Goal: Transaction & Acquisition: Purchase product/service

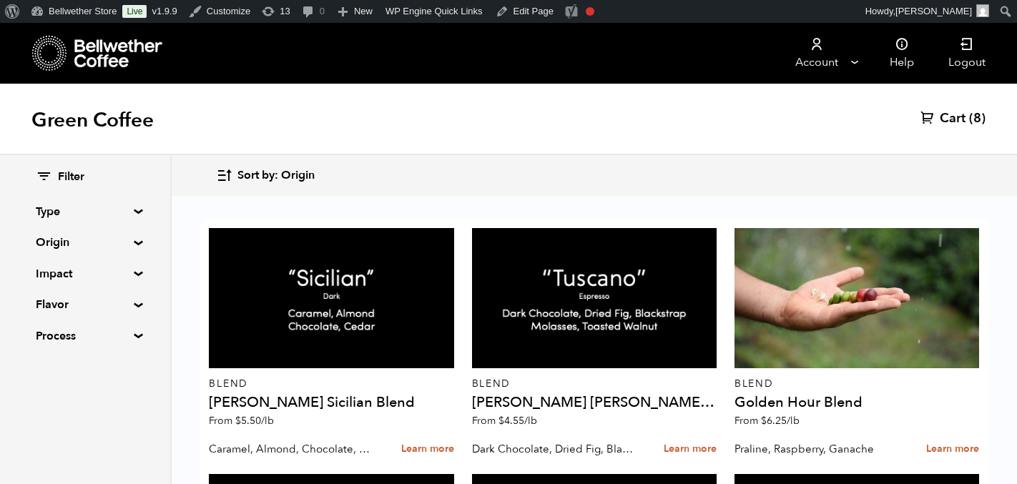
click at [970, 117] on span "(8)" at bounding box center [977, 118] width 16 height 17
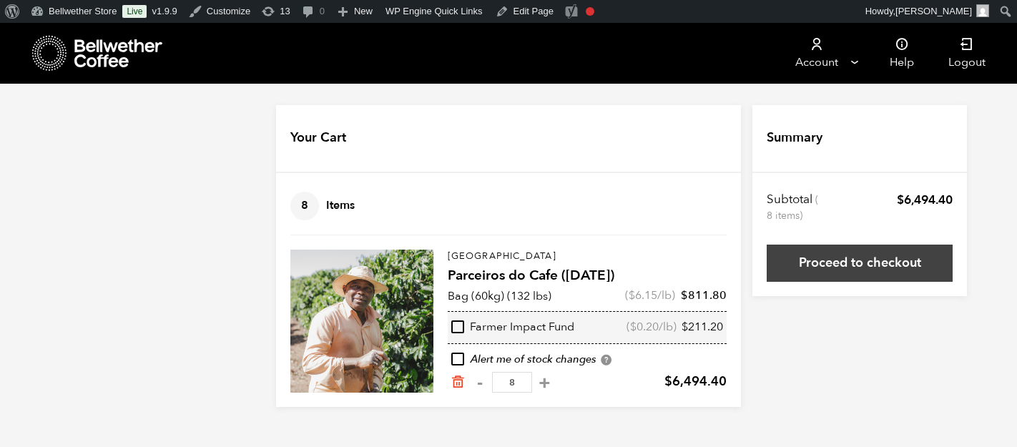
click at [780, 257] on link "Proceed to checkout" at bounding box center [860, 263] width 186 height 37
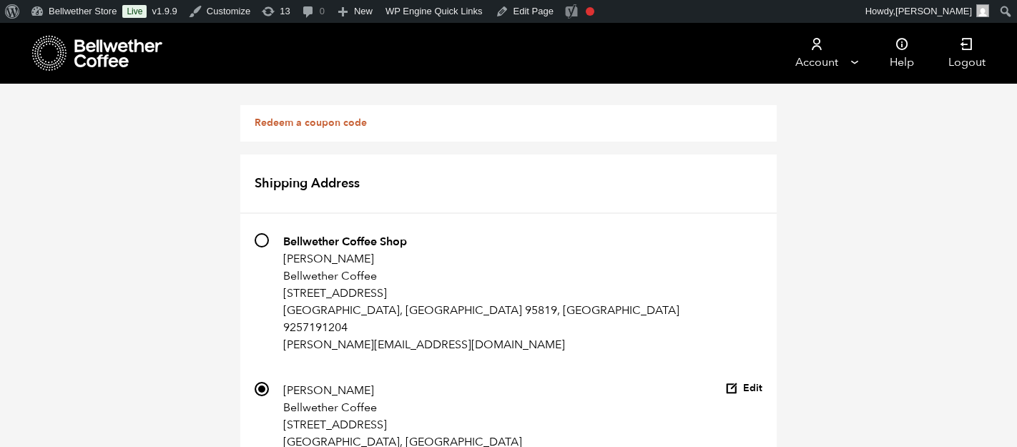
scroll to position [614, 0]
type input "New address"
select select
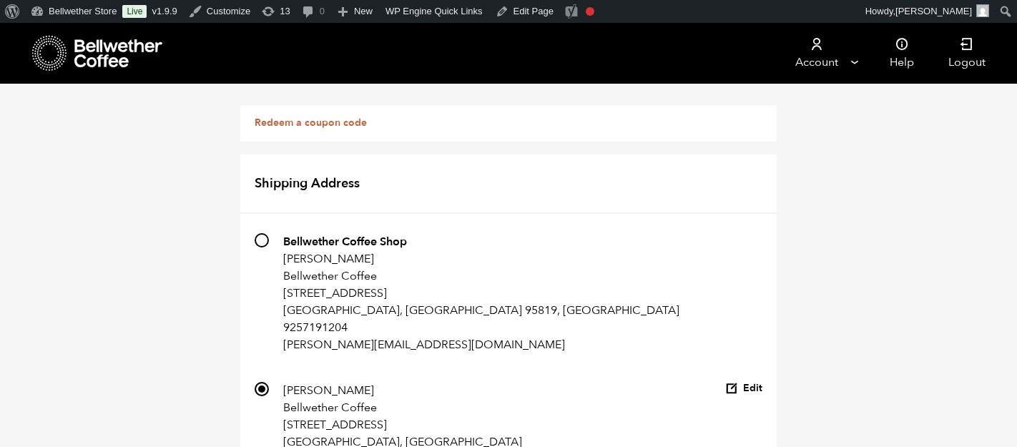
checkbox input "false"
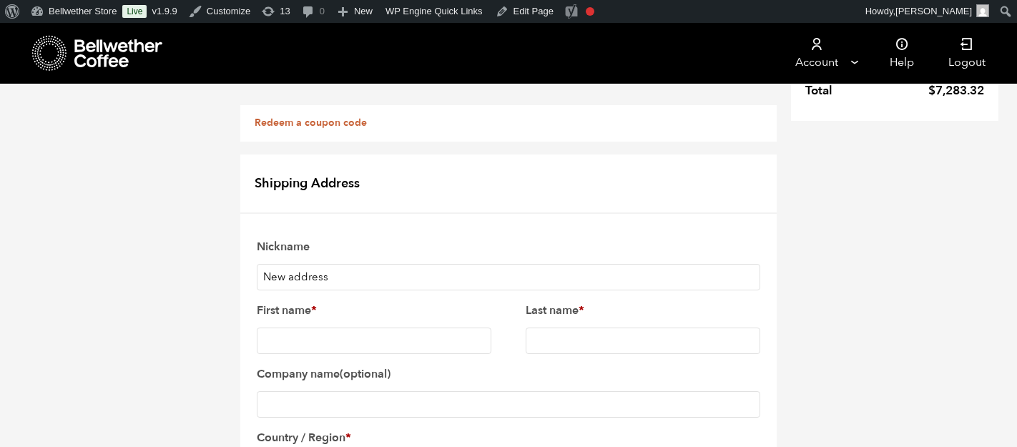
scroll to position [348, 0]
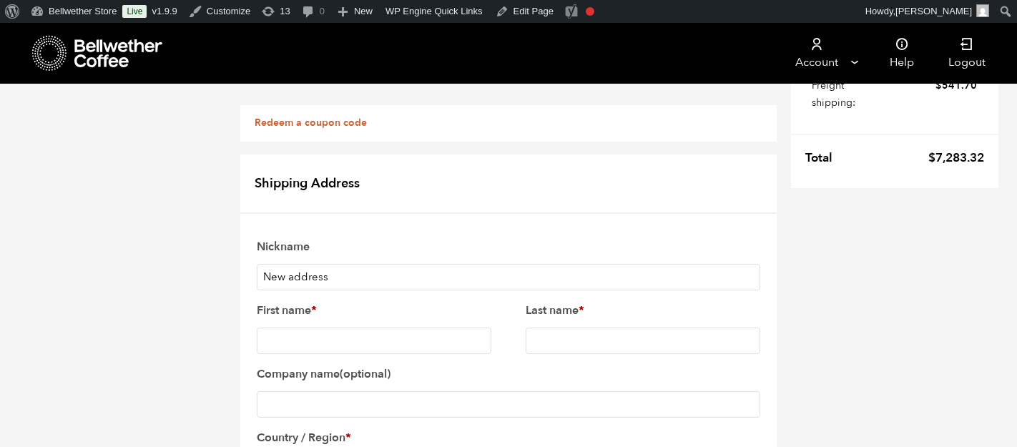
paste input "[STREET_ADDRESS]"
drag, startPoint x: 486, startPoint y: 187, endPoint x: 361, endPoint y: 187, distance: 125.2
type input "670 Commercial St"
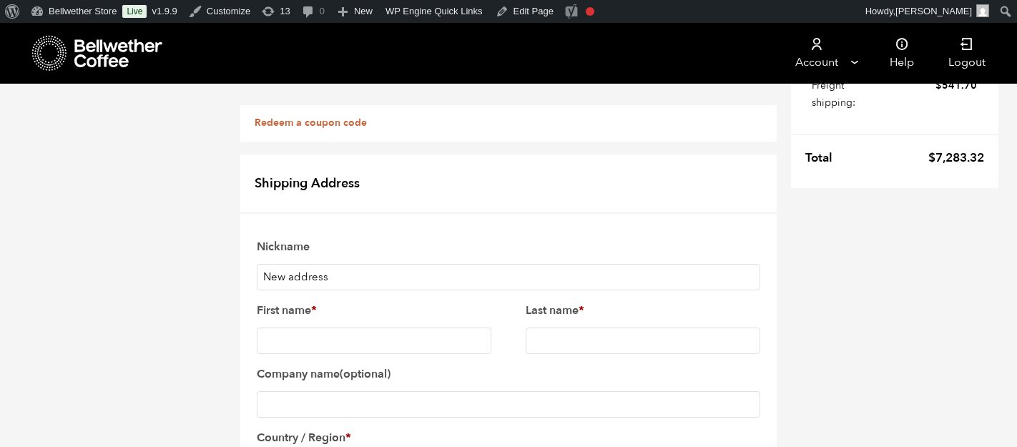
paste input "San Francisco, CA 94111"
drag, startPoint x: 383, startPoint y: 289, endPoint x: 331, endPoint y: 290, distance: 51.5
type input "[GEOGRAPHIC_DATA]"
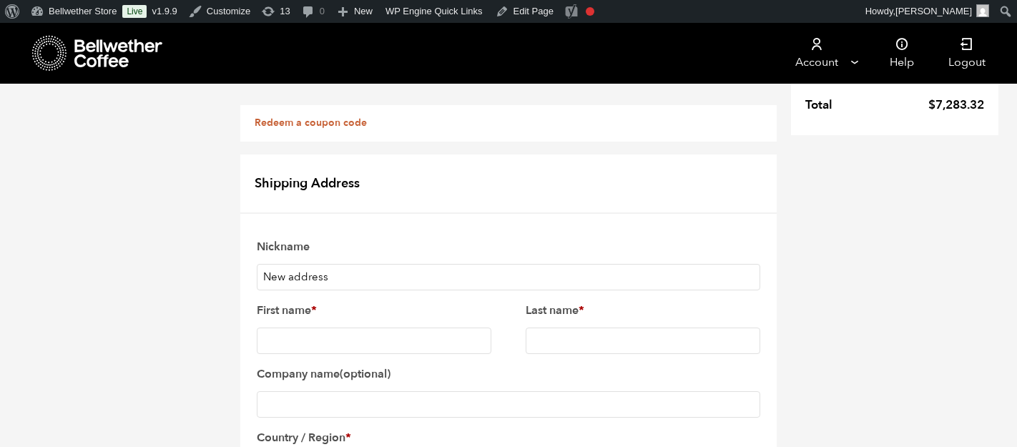
scroll to position [432, 0]
select select "CA"
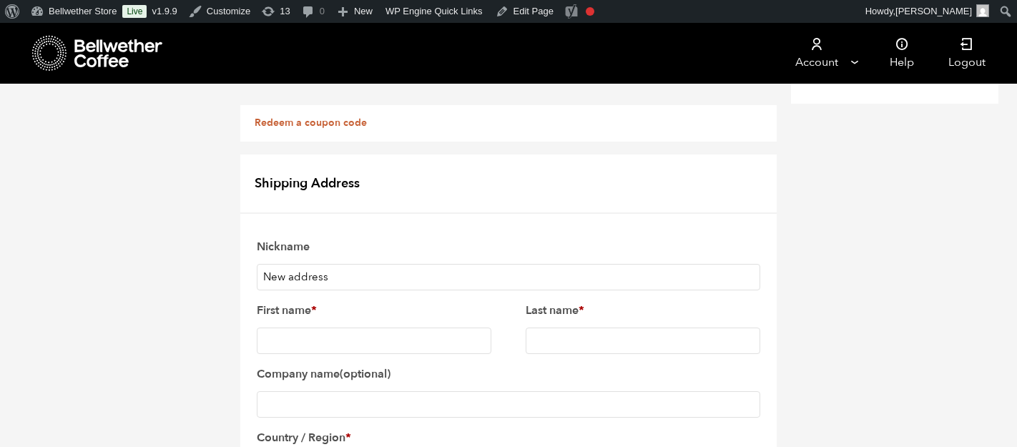
paste input "CA 94111"
drag, startPoint x: 285, startPoint y: 332, endPoint x: 265, endPoint y: 331, distance: 20.0
type input "94111"
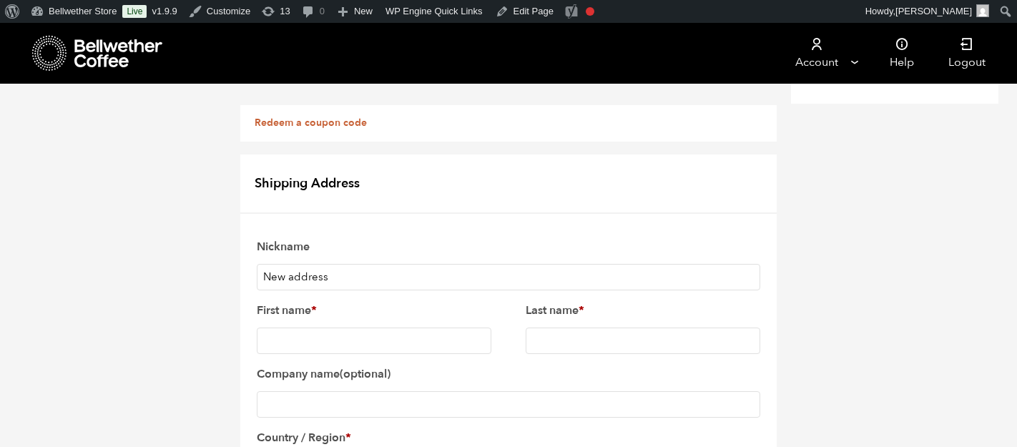
type input "9257191204"
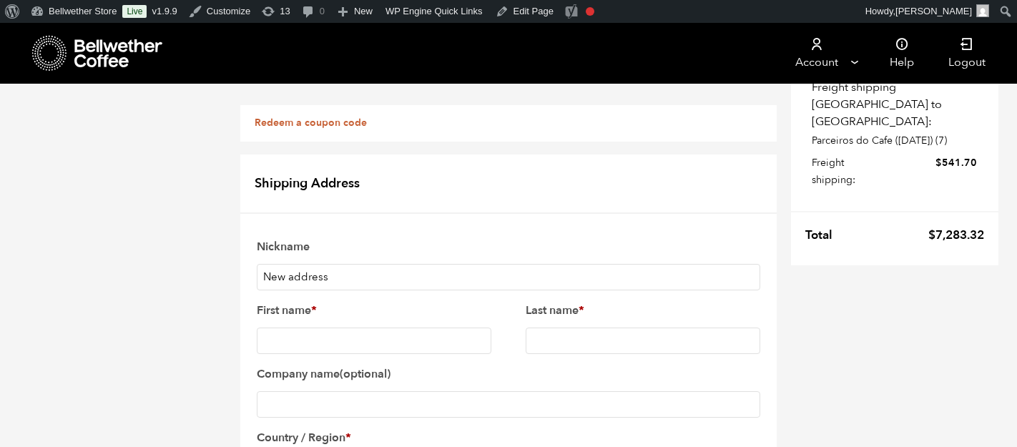
scroll to position [270, 0]
click at [323, 391] on input "Company name (optional)" at bounding box center [508, 404] width 503 height 26
type input "g"
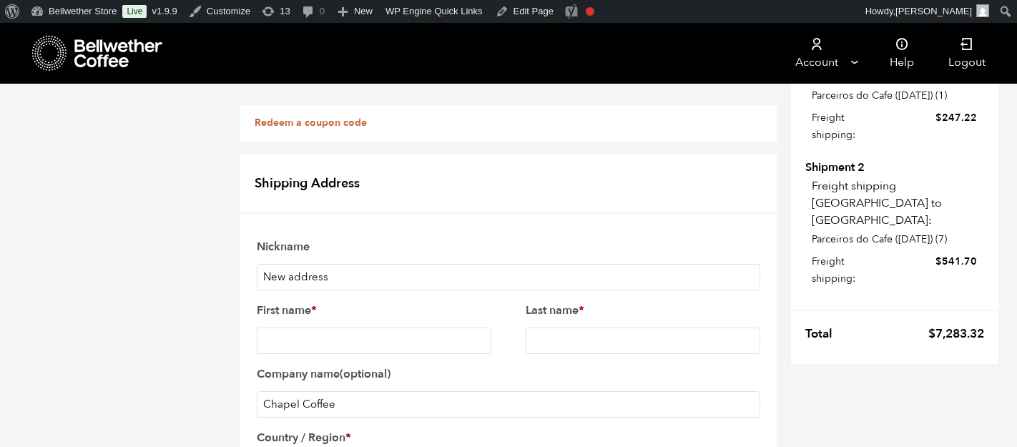
scroll to position [172, 0]
type input "Chapel Coffee"
click at [277, 328] on input "First name *" at bounding box center [374, 341] width 235 height 26
type input "Gregory"
select select "US"
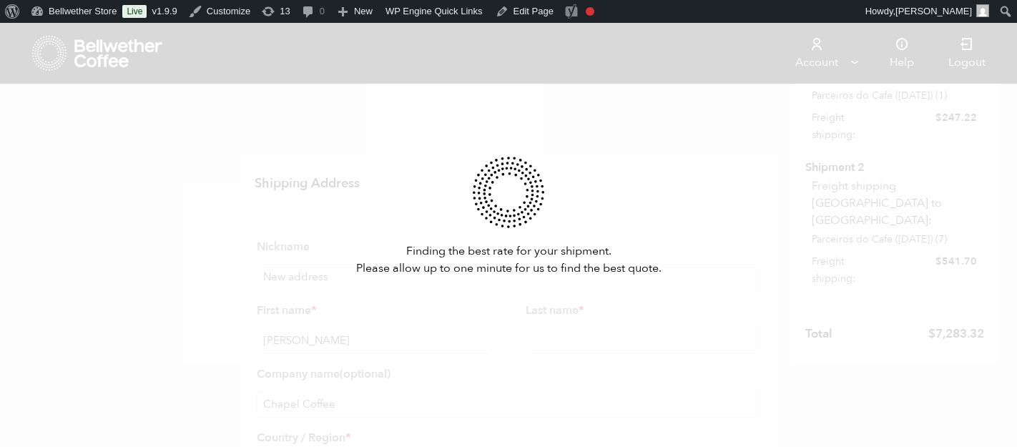
select select "CA"
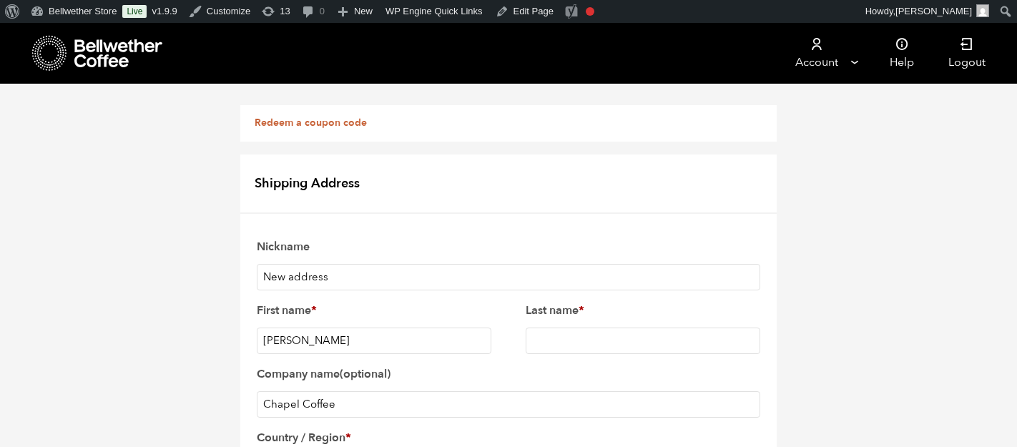
scroll to position [561, 0]
type input "greg@bellwethercoffee.com"
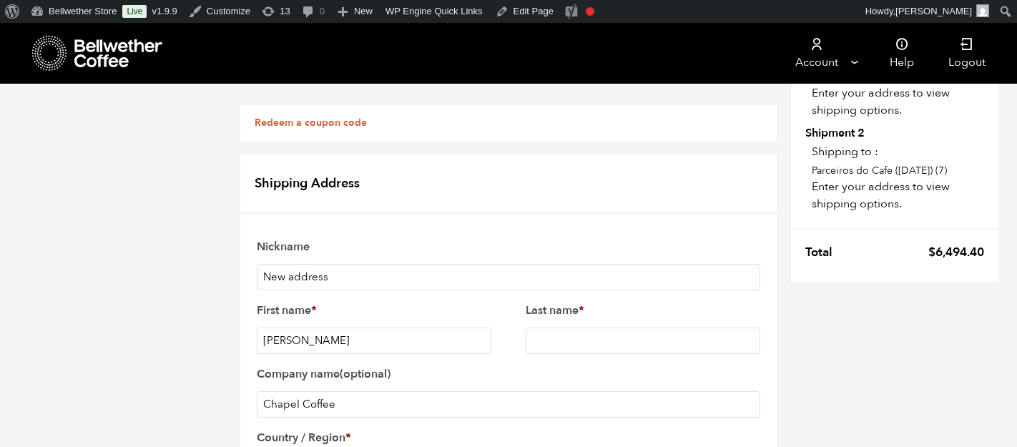
scroll to position [105, 0]
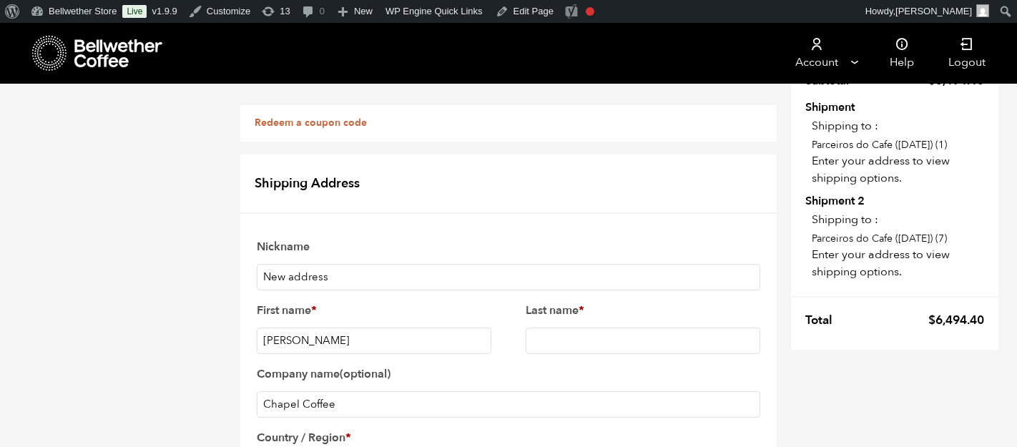
click at [586, 328] on input "Last name *" at bounding box center [643, 341] width 235 height 26
type input "Dawson"
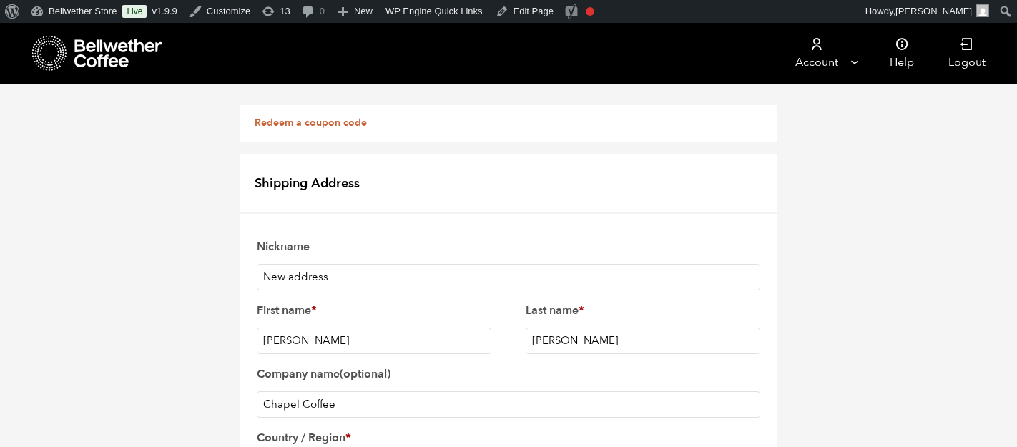
scroll to position [799, 0]
checkbox input "true"
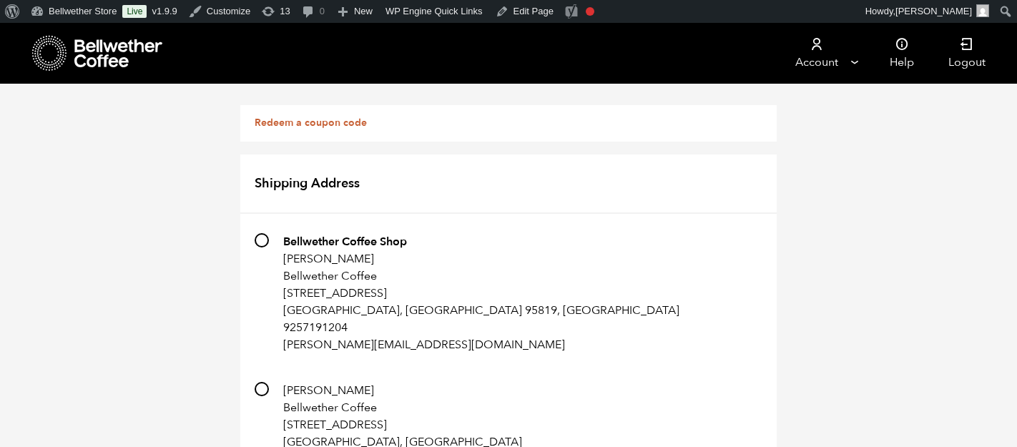
scroll to position [1425, 0]
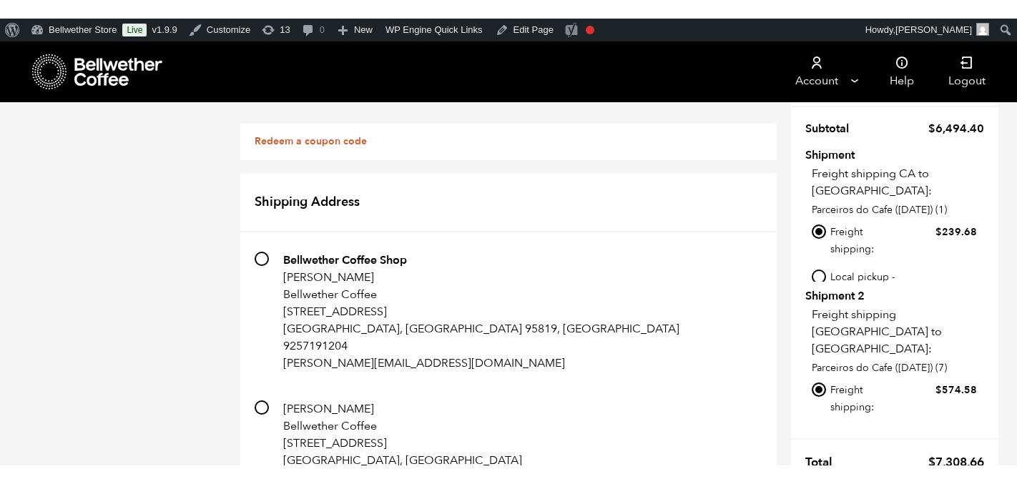
scroll to position [0, 0]
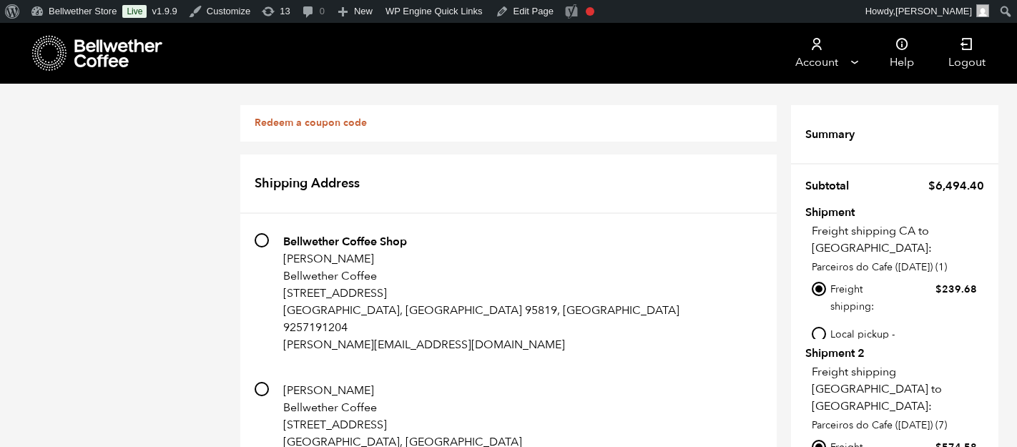
click at [820, 327] on input "Local pickup - [GEOGRAPHIC_DATA], [GEOGRAPHIC_DATA]" at bounding box center [819, 334] width 14 height 14
radio input "true"
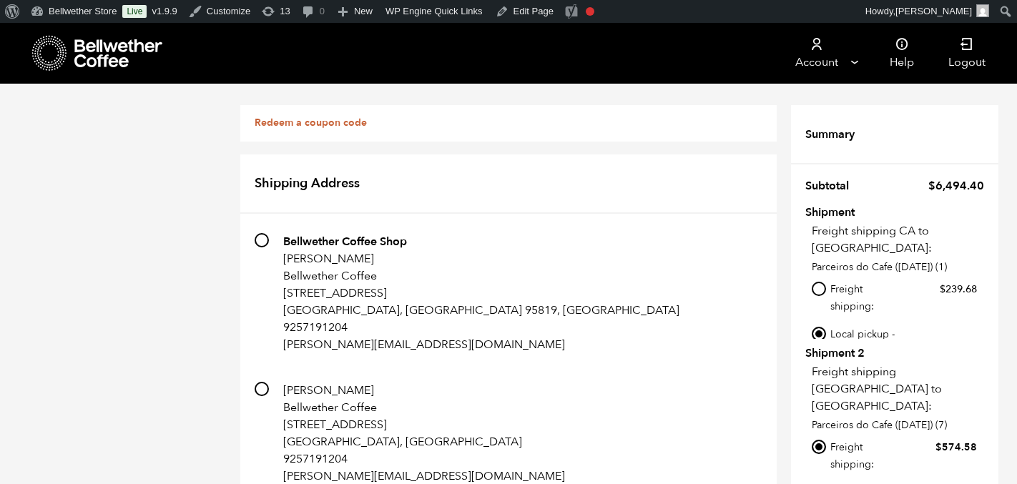
click at [134, 45] on icon at bounding box center [118, 53] width 89 height 29
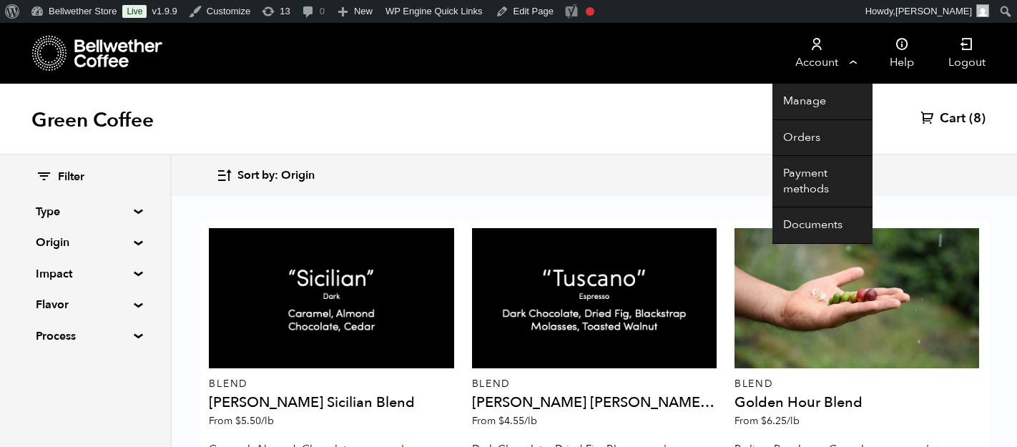
scroll to position [919, 0]
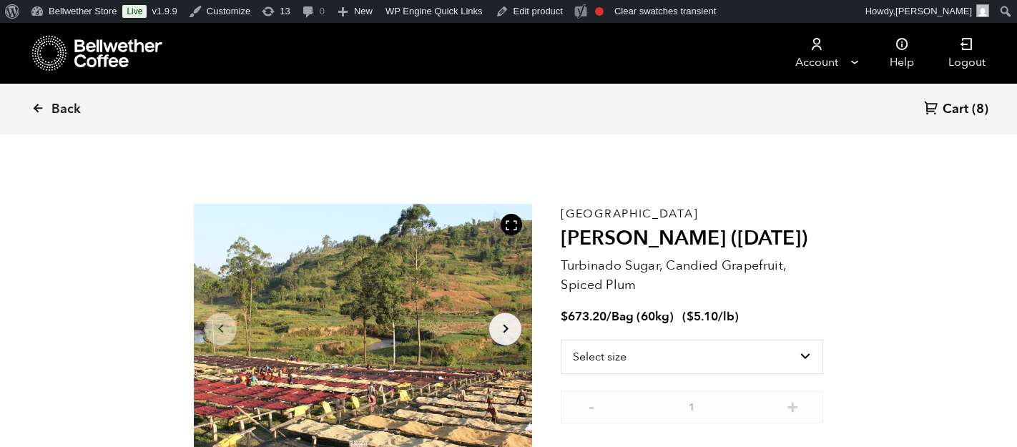
scroll to position [622, 612]
click at [662, 352] on select "Select size Bag (60kg) (132 lbs)" at bounding box center [692, 357] width 262 height 34
select select "bag-3"
click at [561, 340] on select "Select size Bag (60kg) (132 lbs)" at bounding box center [692, 357] width 262 height 34
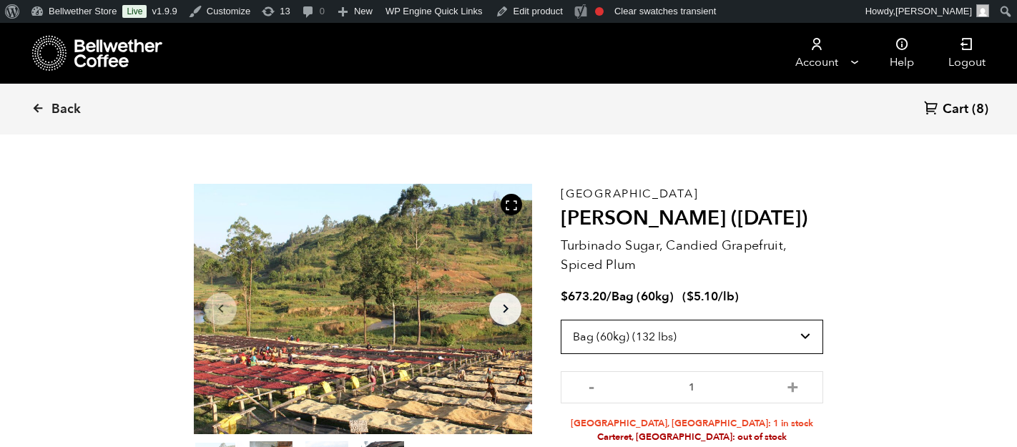
scroll to position [14, 0]
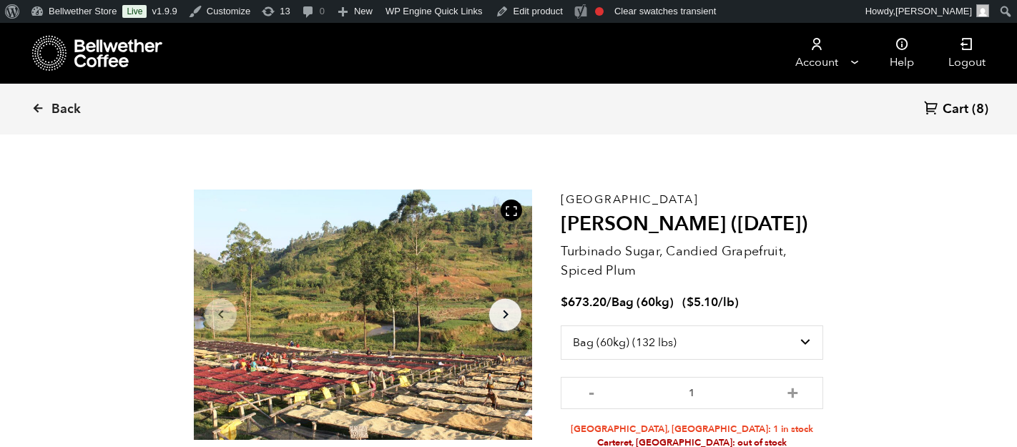
click at [946, 107] on span "Cart" at bounding box center [956, 109] width 26 height 17
click at [953, 114] on span "Cart" at bounding box center [956, 109] width 26 height 17
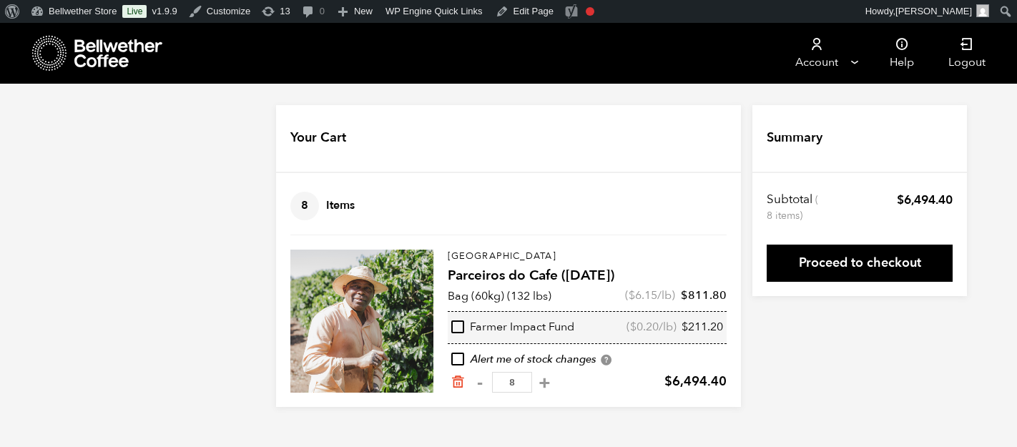
click at [407, 300] on div at bounding box center [361, 321] width 143 height 143
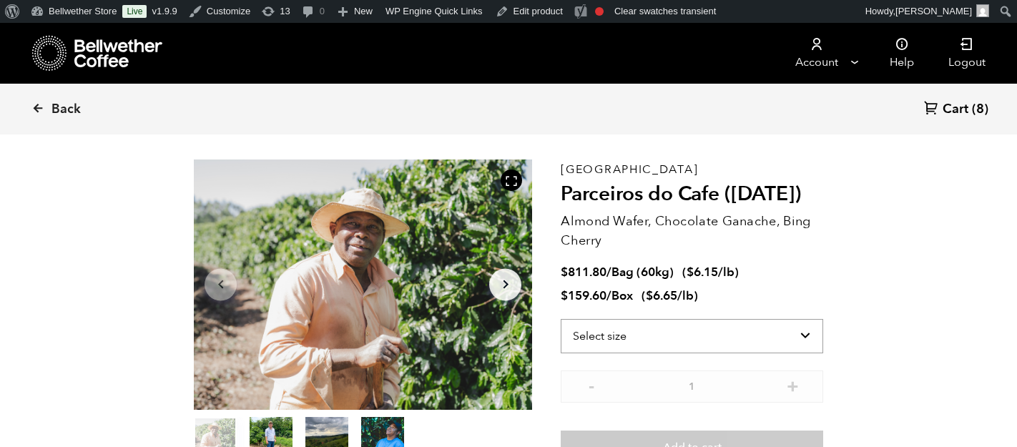
scroll to position [54, 0]
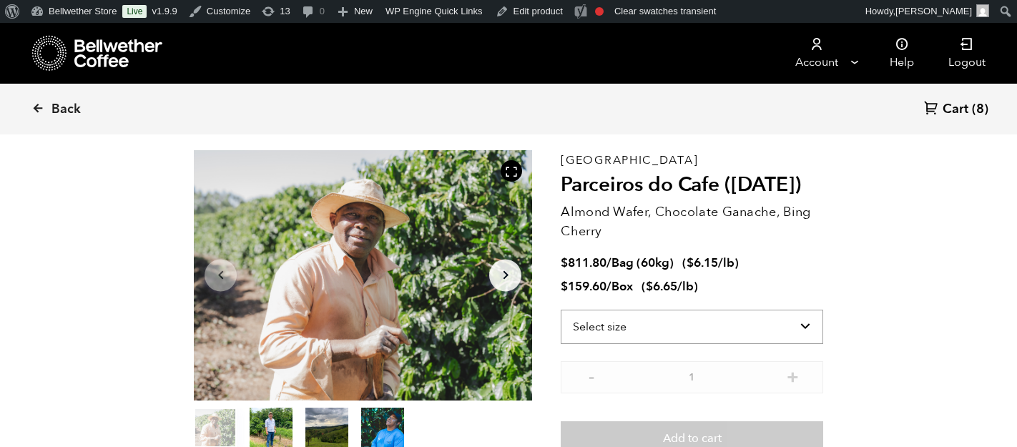
click at [672, 328] on select "Select size Bag (60kg) (132 lbs) Box (24 lbs)" at bounding box center [692, 327] width 262 height 34
select select "bag-3"
click at [561, 310] on select "Select size Bag (60kg) (132 lbs) Box (24 lbs)" at bounding box center [692, 327] width 262 height 34
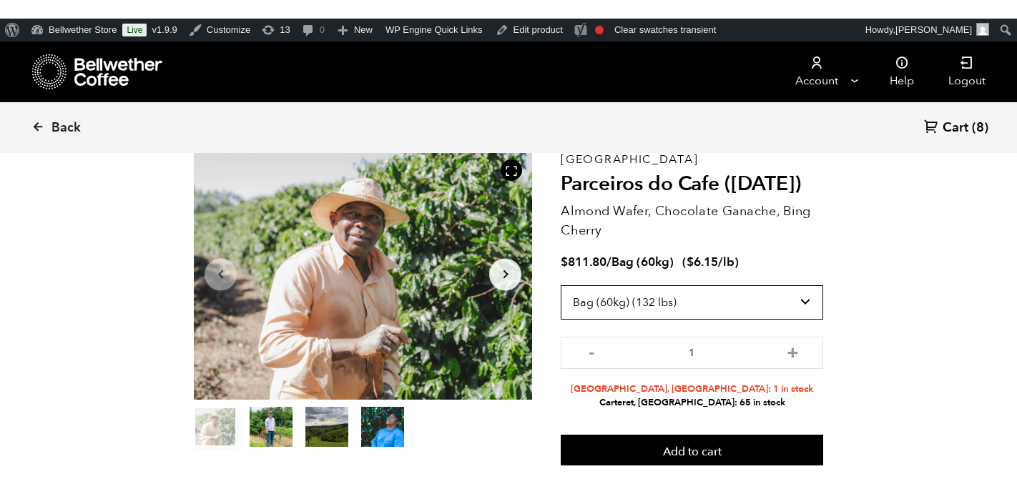
scroll to position [74, 0]
